Goal: Information Seeking & Learning: Learn about a topic

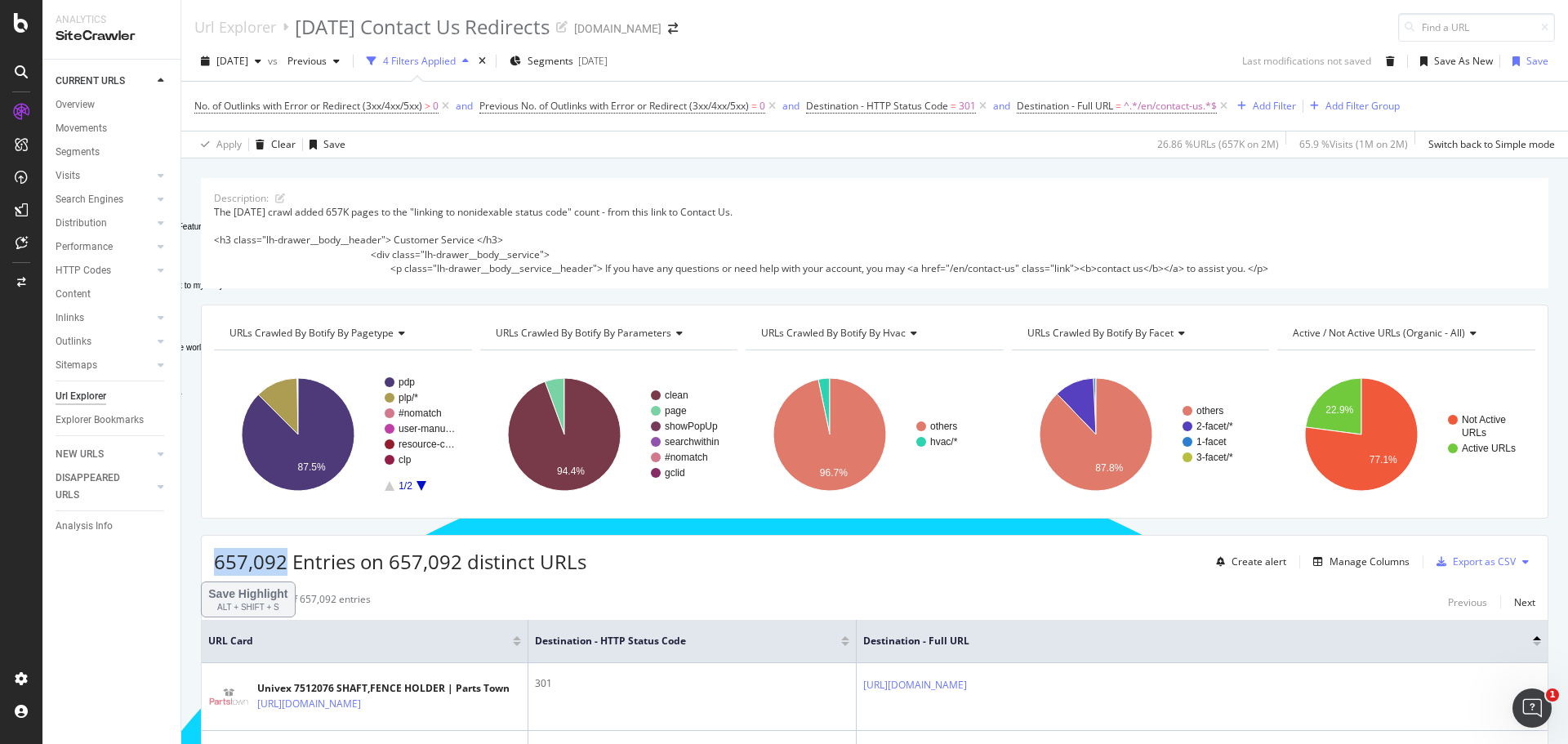
scroll to position [217, 0]
click at [887, 56] on div "[DATE] vs Previous 4 Filters Applied Segments [DATE] Last modifications not sav…" at bounding box center [874, 65] width 1386 height 33
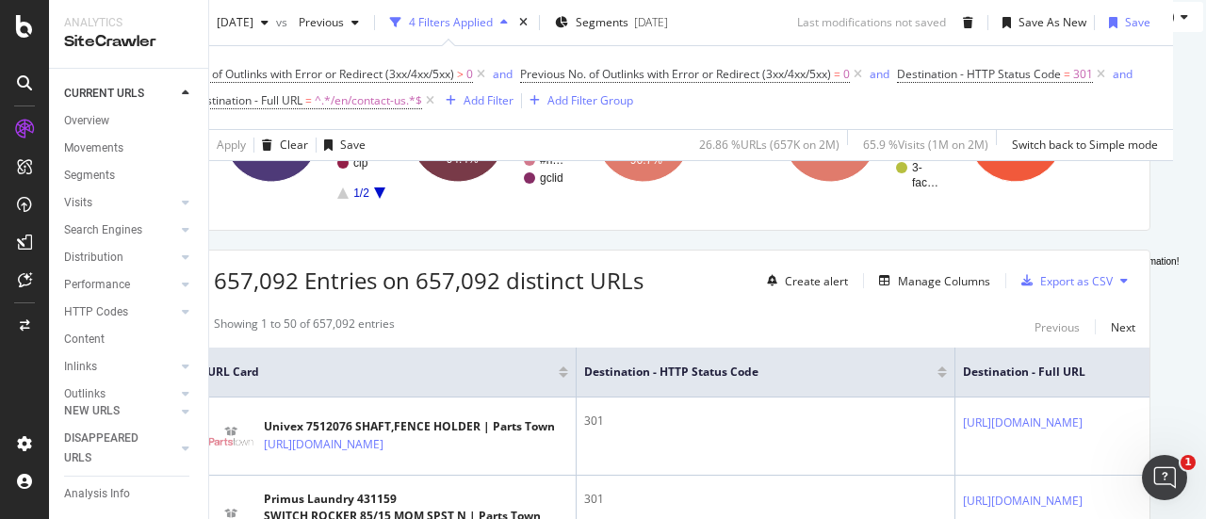
scroll to position [0, 34]
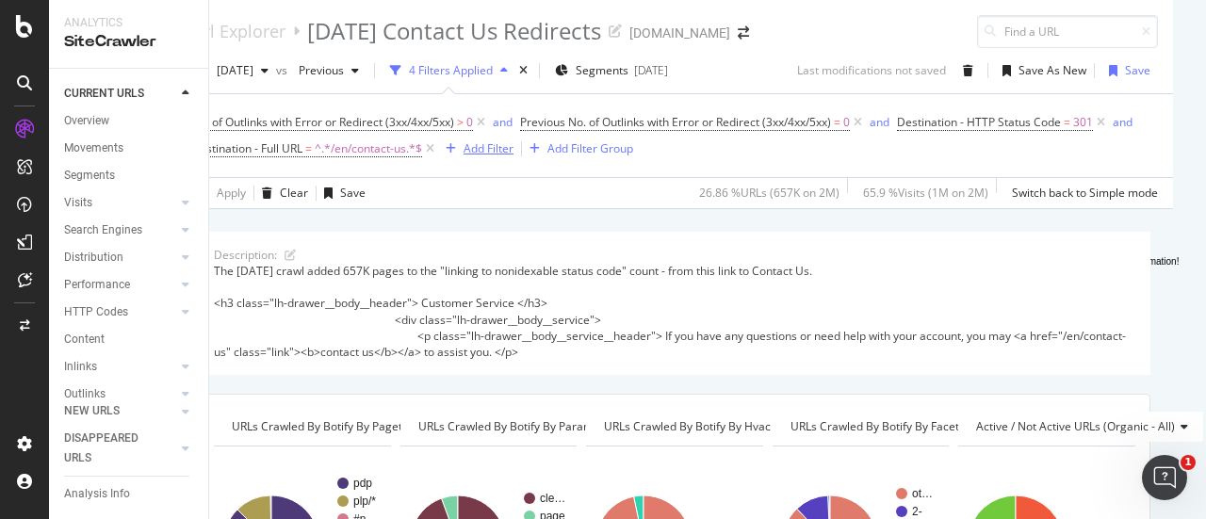
click at [514, 148] on div "Add Filter" at bounding box center [489, 148] width 50 height 16
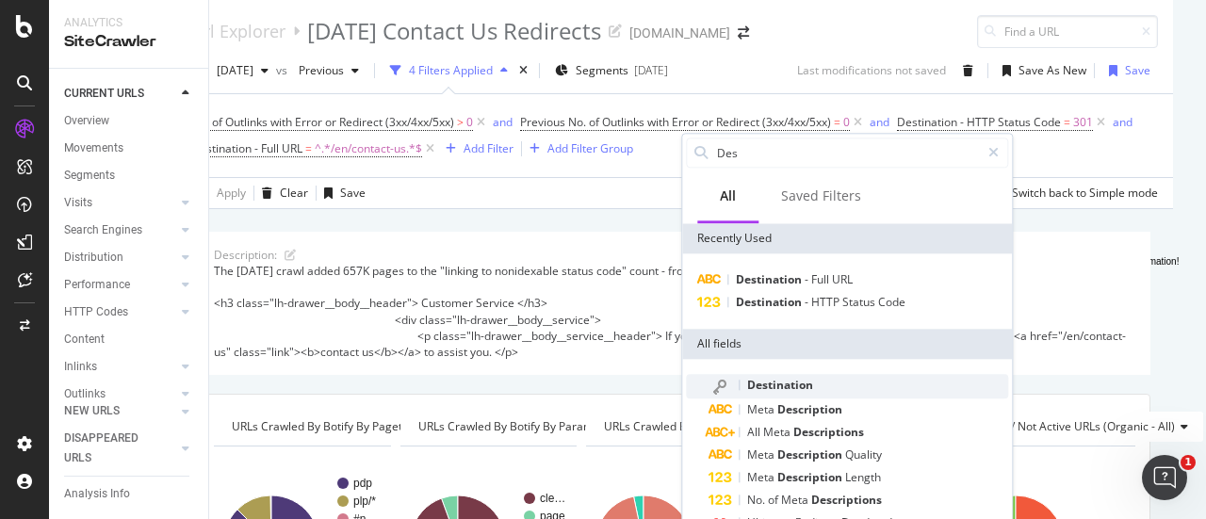
click at [795, 385] on span "Destination" at bounding box center [780, 385] width 66 height 16
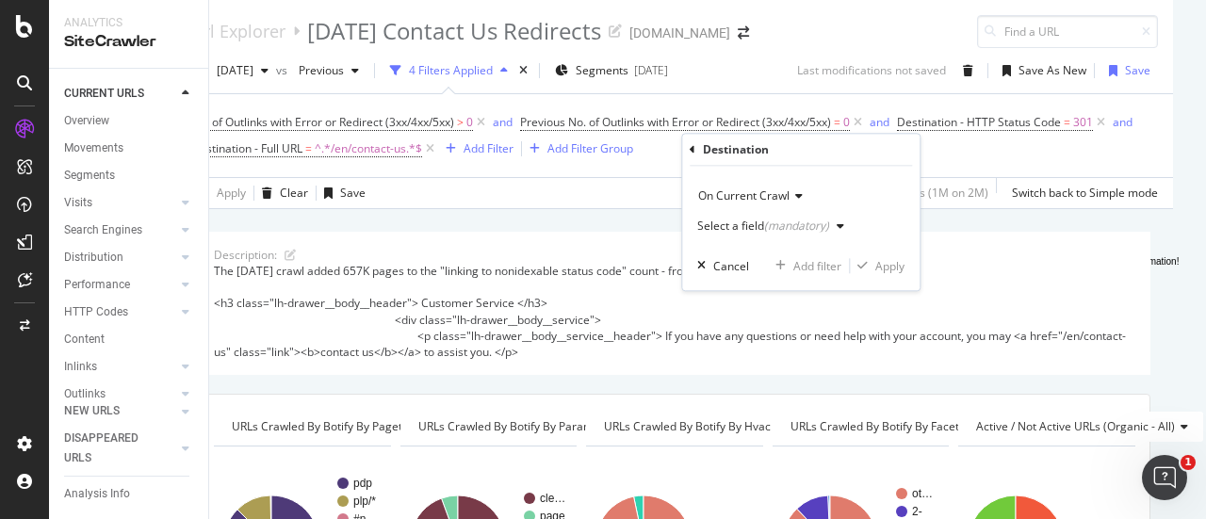
click at [837, 225] on icon "button" at bounding box center [841, 226] width 8 height 11
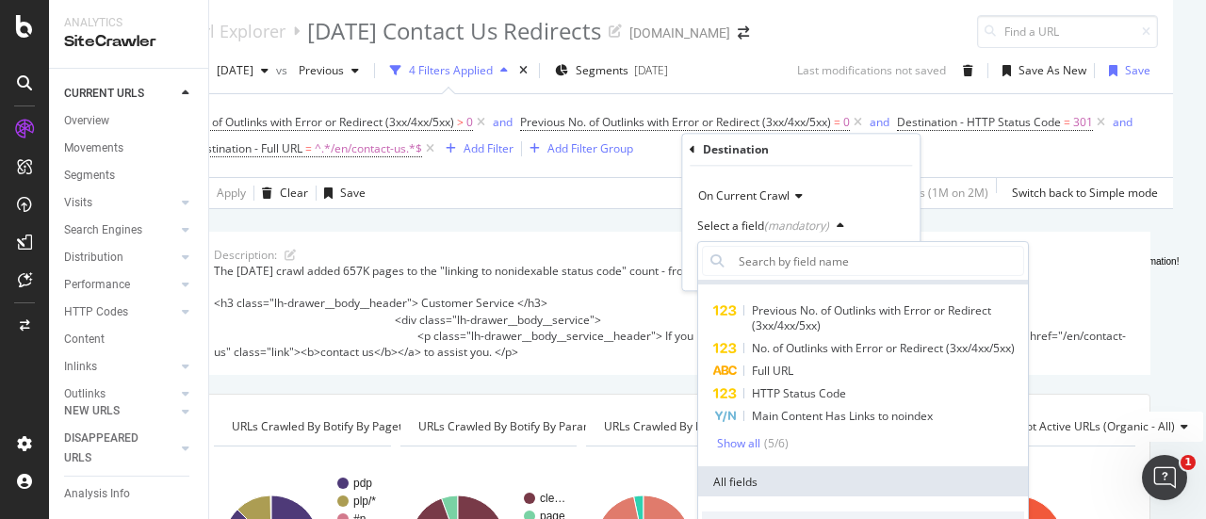
scroll to position [25, 0]
click at [806, 382] on div "Full URL" at bounding box center [863, 372] width 322 height 23
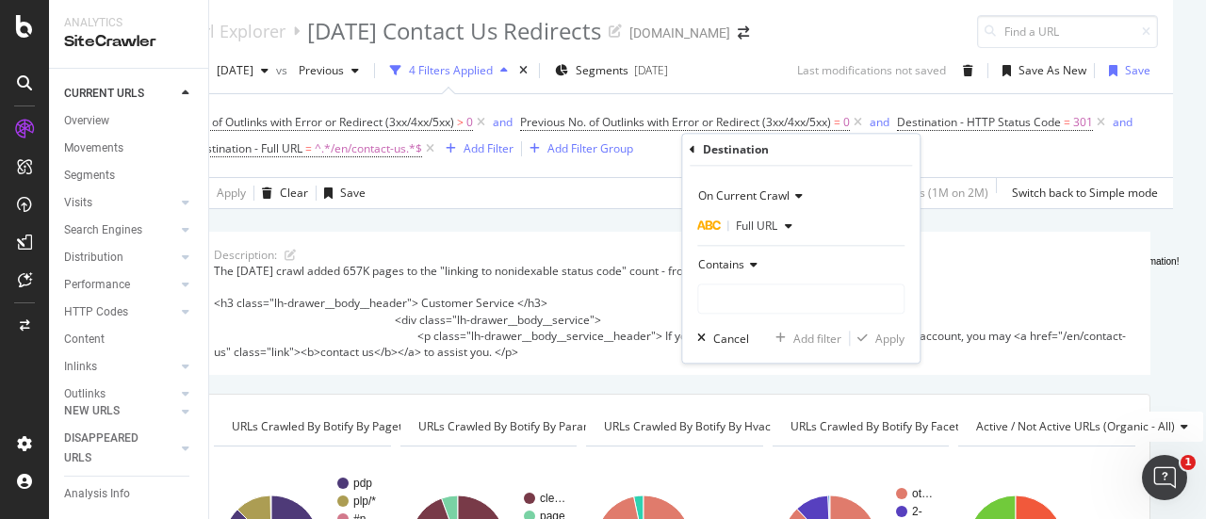
click at [728, 257] on span "Contains" at bounding box center [721, 264] width 46 height 16
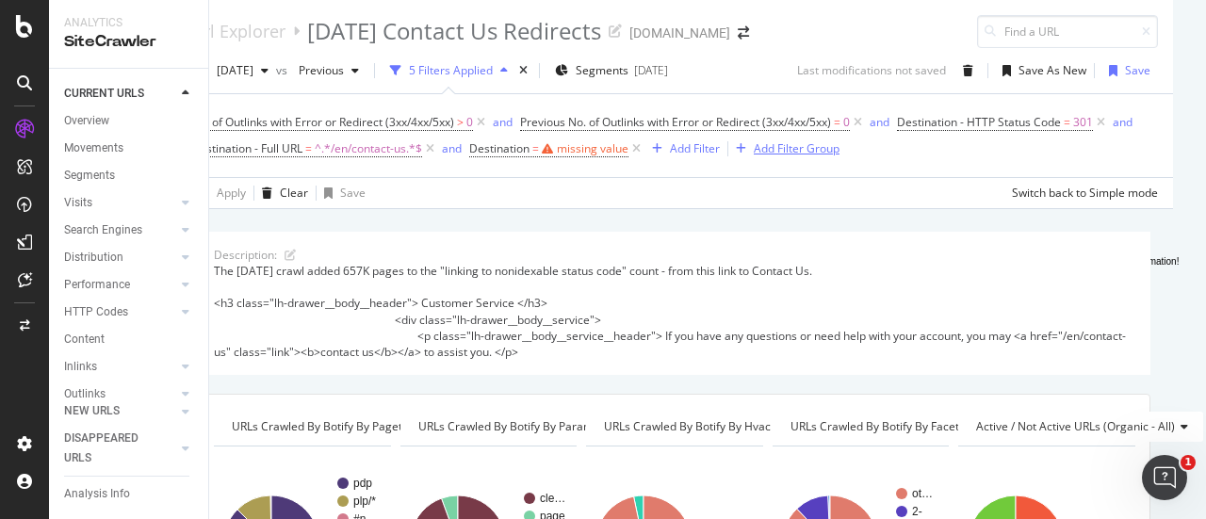
click at [1024, 159] on div "No. of Outlinks with Error or Redirect (3xx/4xx/5xx) > 0 and Previous No. of Ou…" at bounding box center [674, 135] width 967 height 53
click at [662, 257] on div "Description: The [DATE] crawl added 657K pages to the "linking to nonidexable s…" at bounding box center [675, 303] width 952 height 143
